Goal: Task Accomplishment & Management: Manage account settings

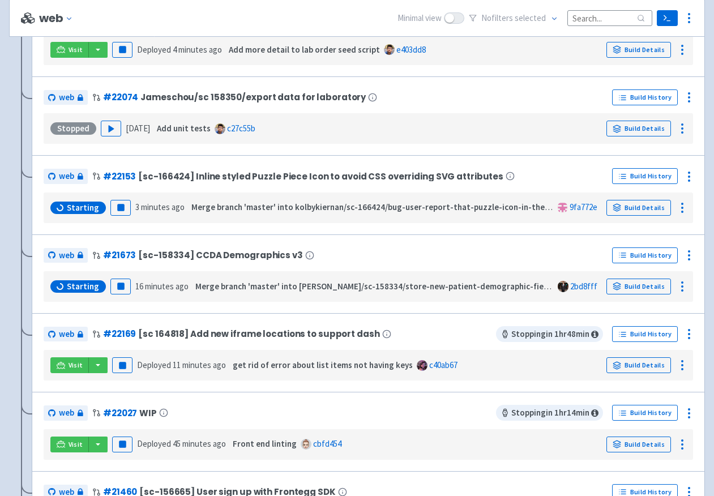
scroll to position [438, 0]
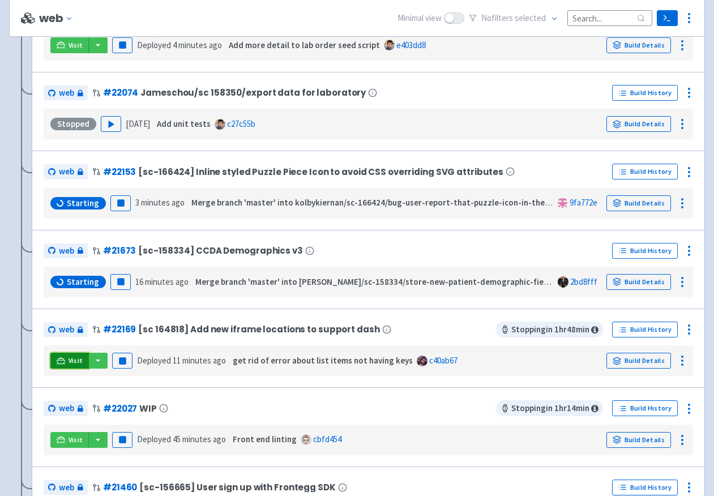
click at [66, 361] on link "Visit" at bounding box center [69, 361] width 39 height 16
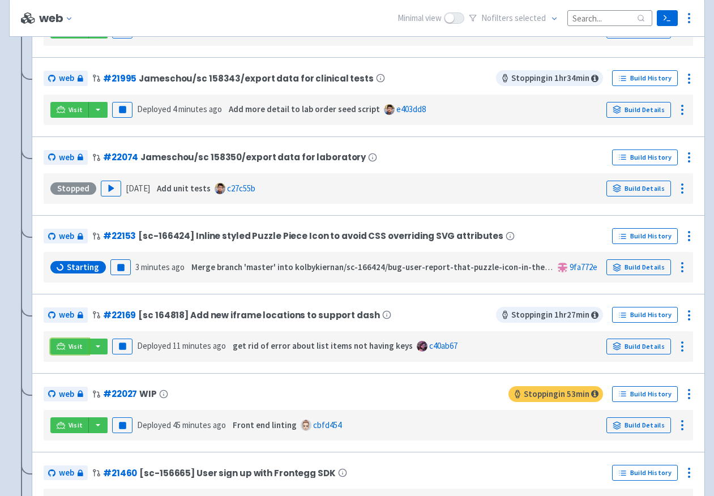
scroll to position [534, 0]
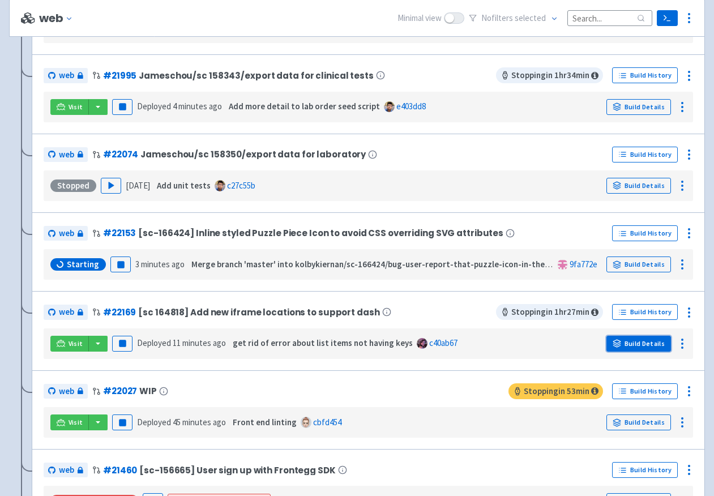
click at [651, 339] on link "Build Details" at bounding box center [639, 344] width 65 height 16
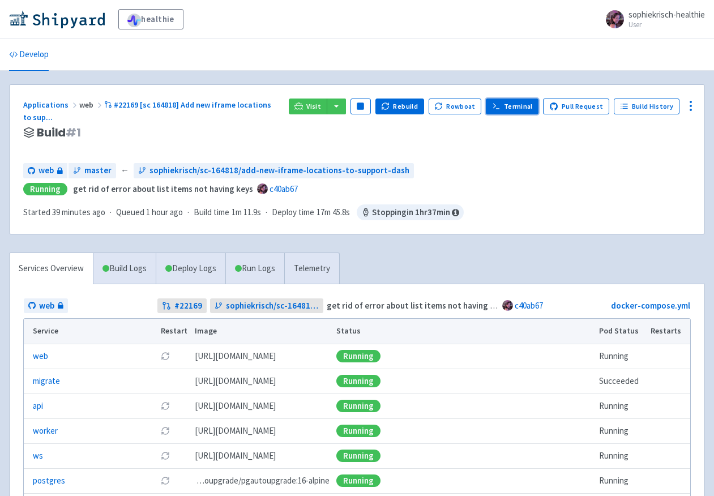
click at [506, 107] on link "Terminal" at bounding box center [512, 107] width 53 height 16
click at [520, 109] on link "Terminal" at bounding box center [512, 107] width 53 height 16
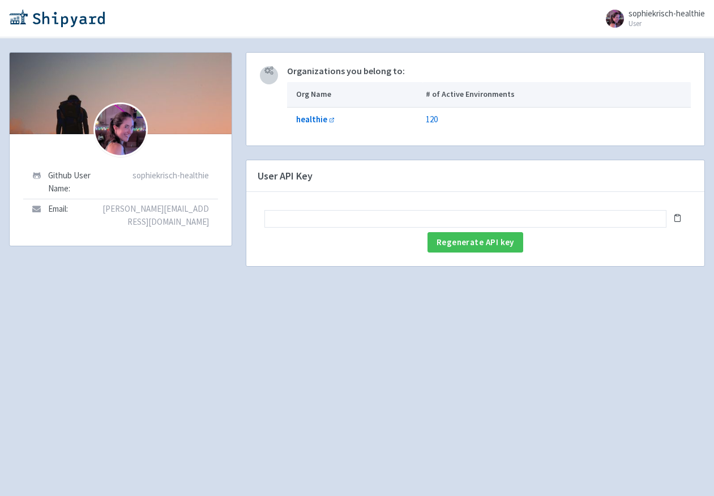
click at [561, 219] on input "text" at bounding box center [465, 219] width 402 height 18
click at [502, 250] on button "Regenerate API key" at bounding box center [476, 242] width 96 height 20
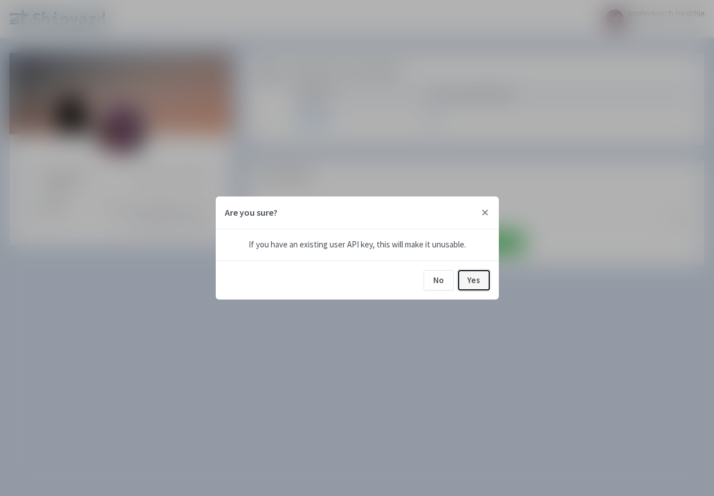
click at [479, 281] on button "Yes" at bounding box center [474, 280] width 32 height 20
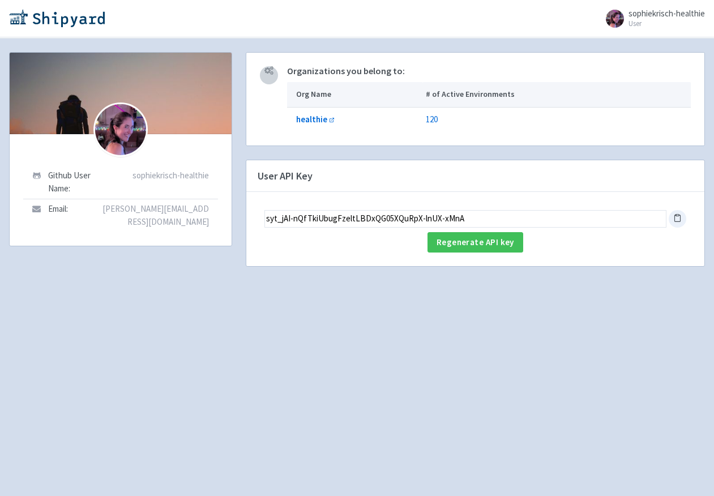
click at [679, 216] on icon at bounding box center [677, 218] width 8 height 8
click at [675, 214] on icon at bounding box center [677, 218] width 8 height 8
click at [165, 114] on div at bounding box center [121, 94] width 222 height 82
click at [167, 113] on div at bounding box center [121, 94] width 222 height 82
